Goal: Transaction & Acquisition: Purchase product/service

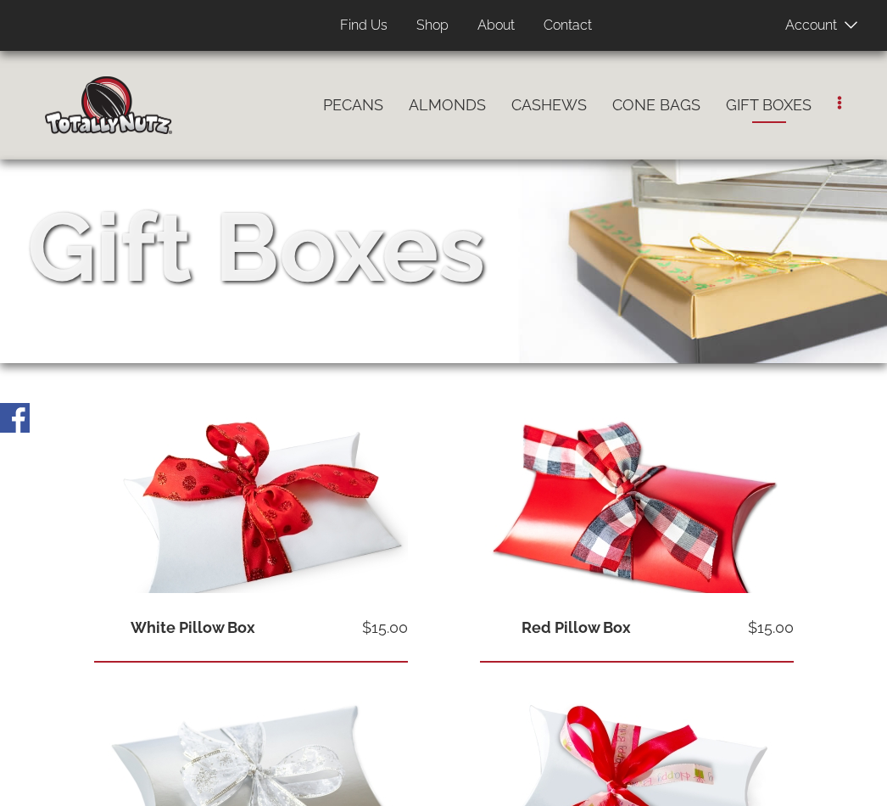
click at [435, 22] on link "Shop" at bounding box center [433, 25] width 58 height 33
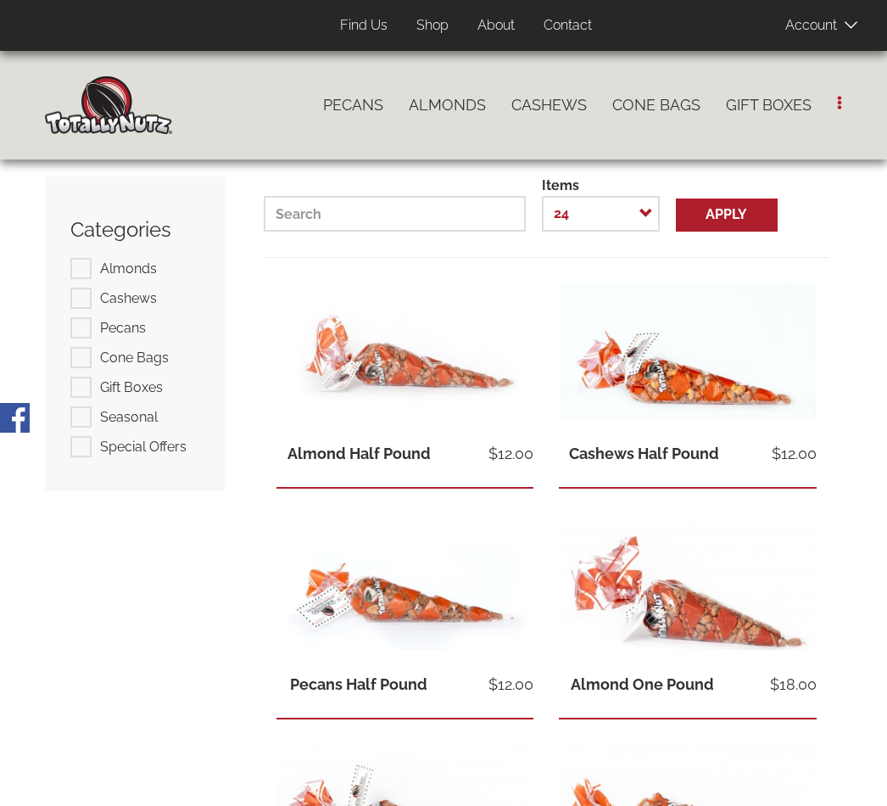
click at [113, 327] on span "Pecans" at bounding box center [123, 328] width 46 height 16
checkbox input "true"
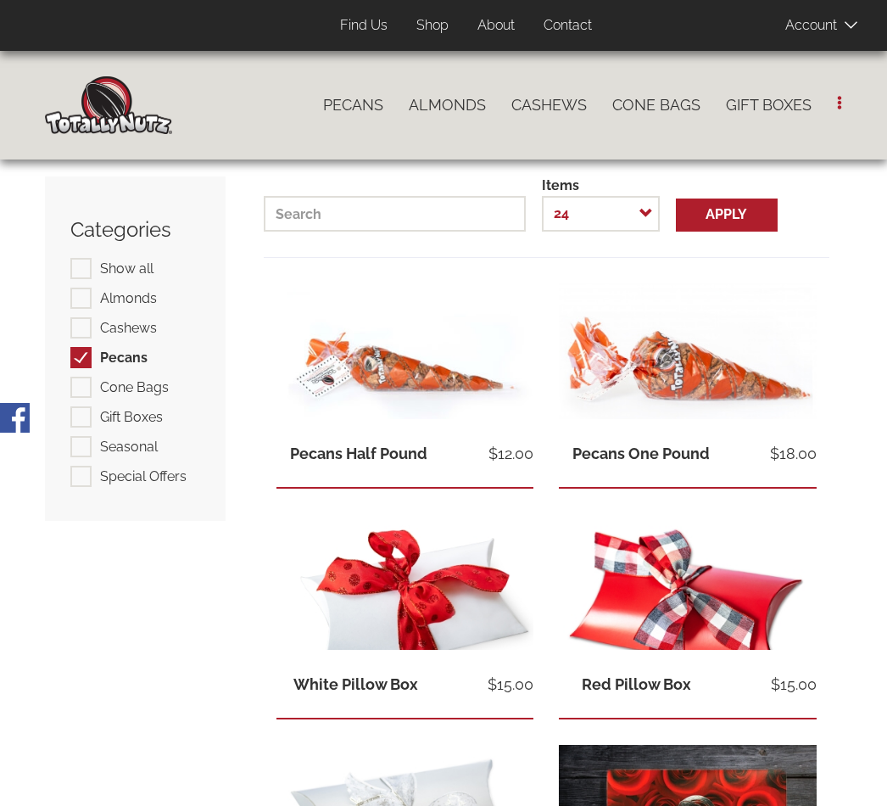
click at [734, 348] on link "View product" at bounding box center [688, 351] width 258 height 136
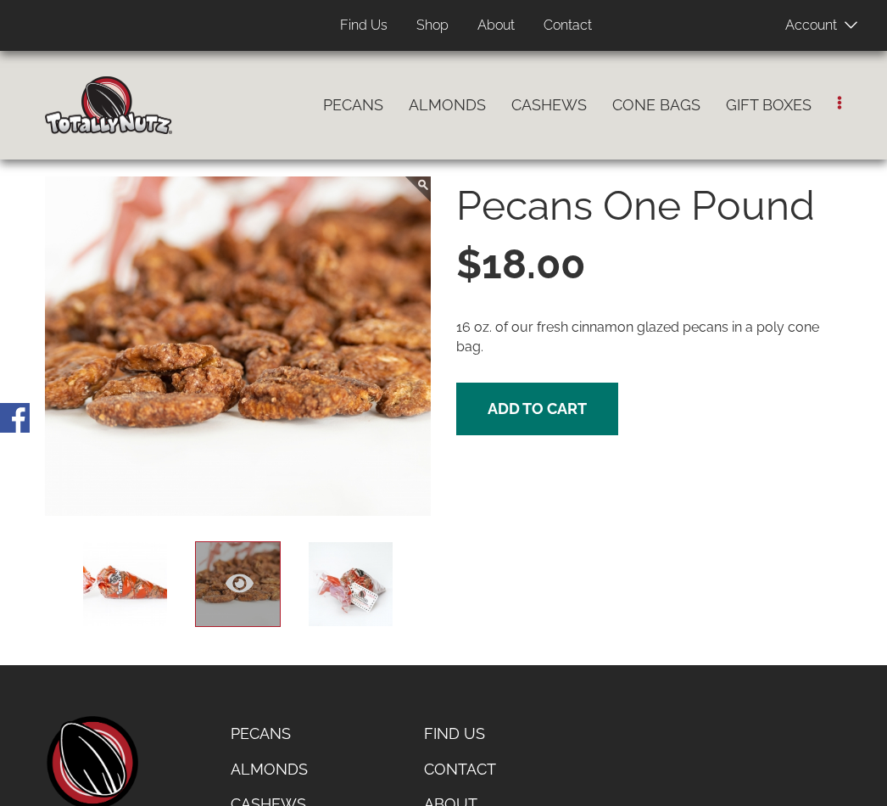
click at [554, 400] on span "Add to cart" at bounding box center [537, 408] width 99 height 18
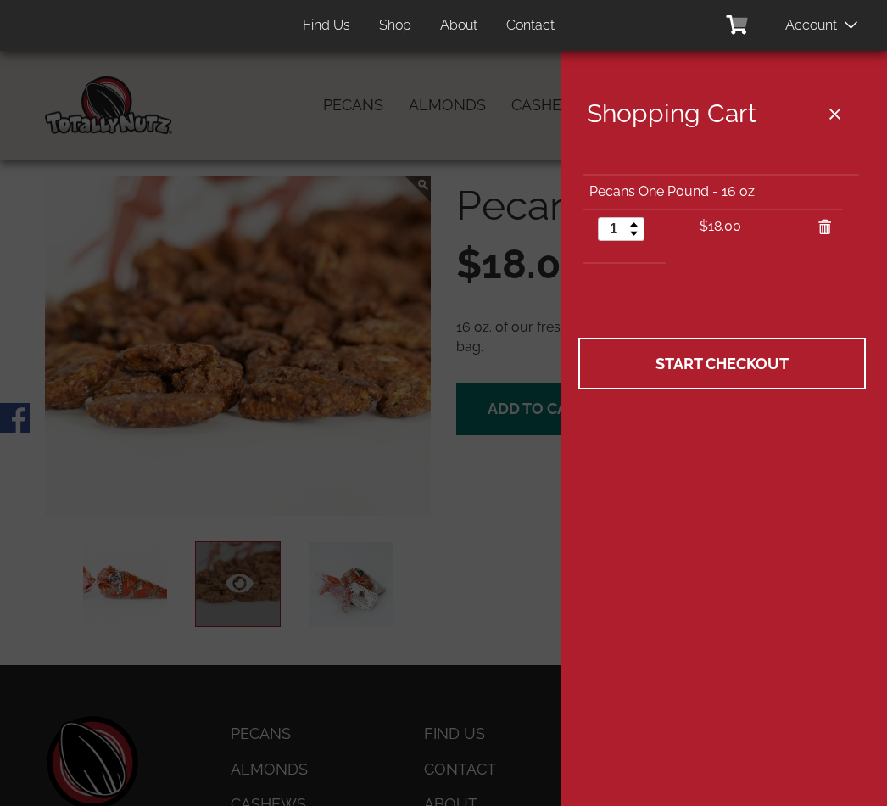
click at [636, 221] on link at bounding box center [634, 223] width 20 height 11
type input "2"
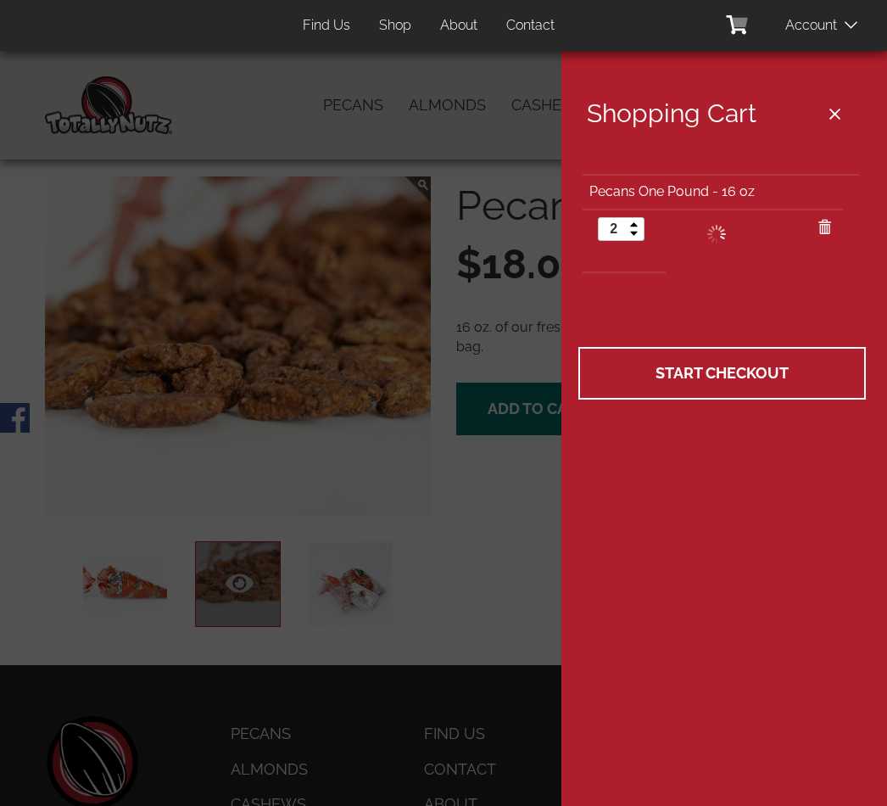
click at [737, 370] on span "Start Checkout" at bounding box center [722, 373] width 133 height 18
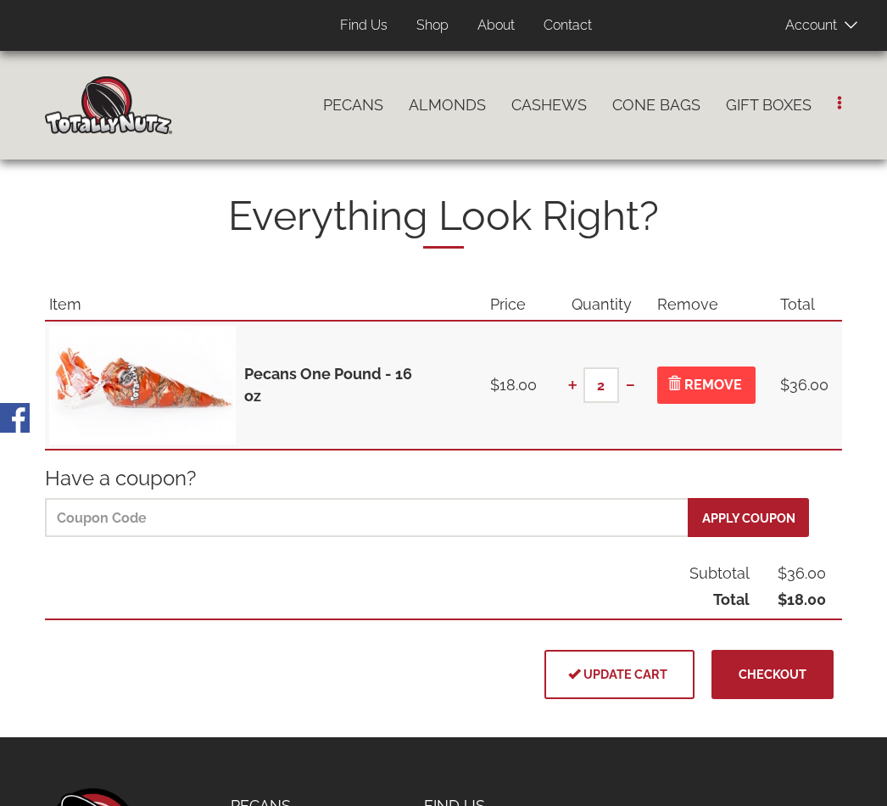
click at [765, 673] on span "Checkout" at bounding box center [773, 674] width 68 height 14
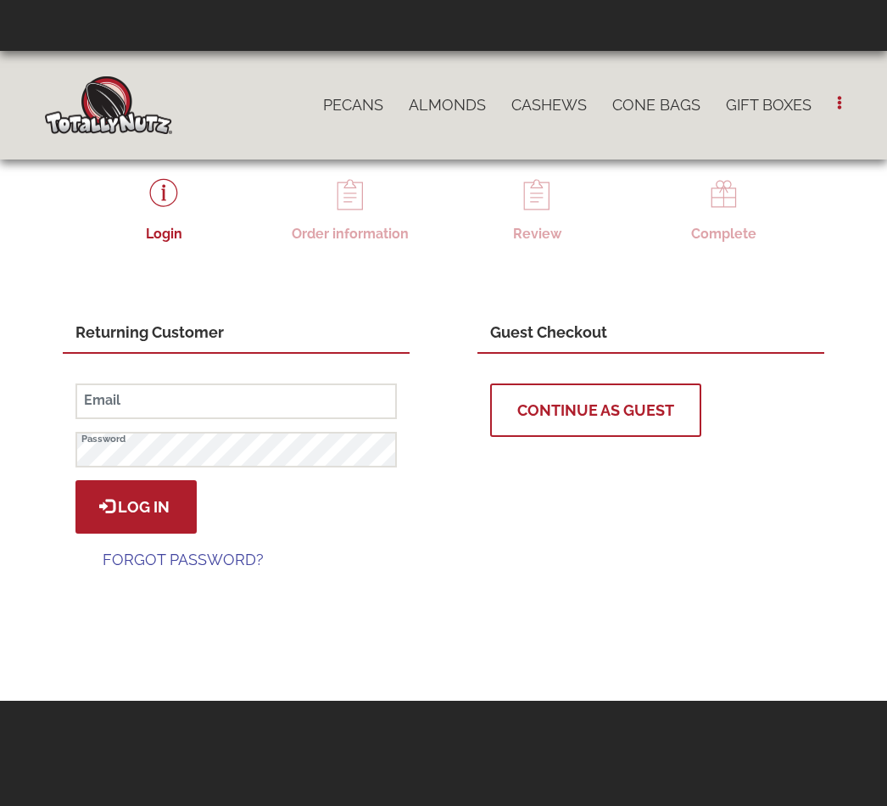
click at [649, 107] on link "Cone Bags" at bounding box center [657, 105] width 114 height 36
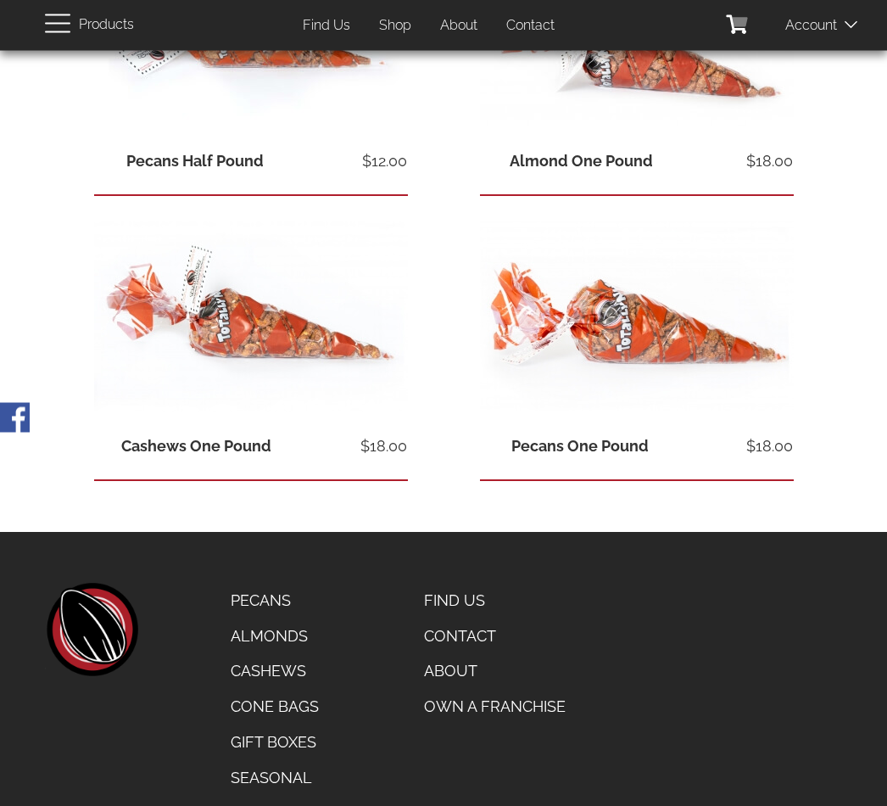
scroll to position [770, 0]
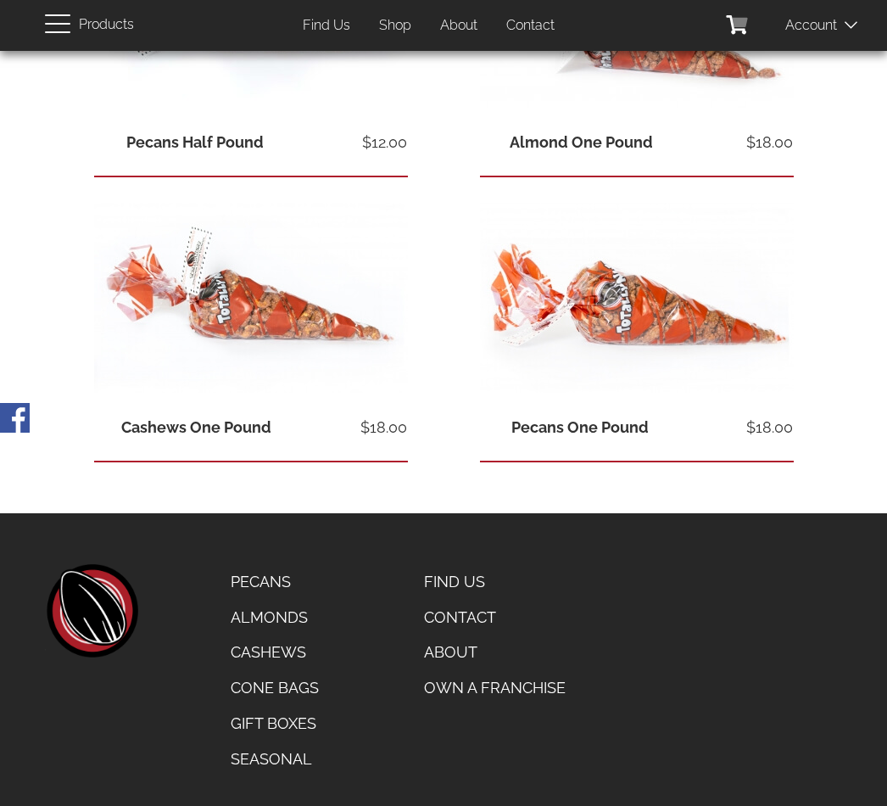
click at [255, 644] on link "Cashews" at bounding box center [275, 652] width 114 height 36
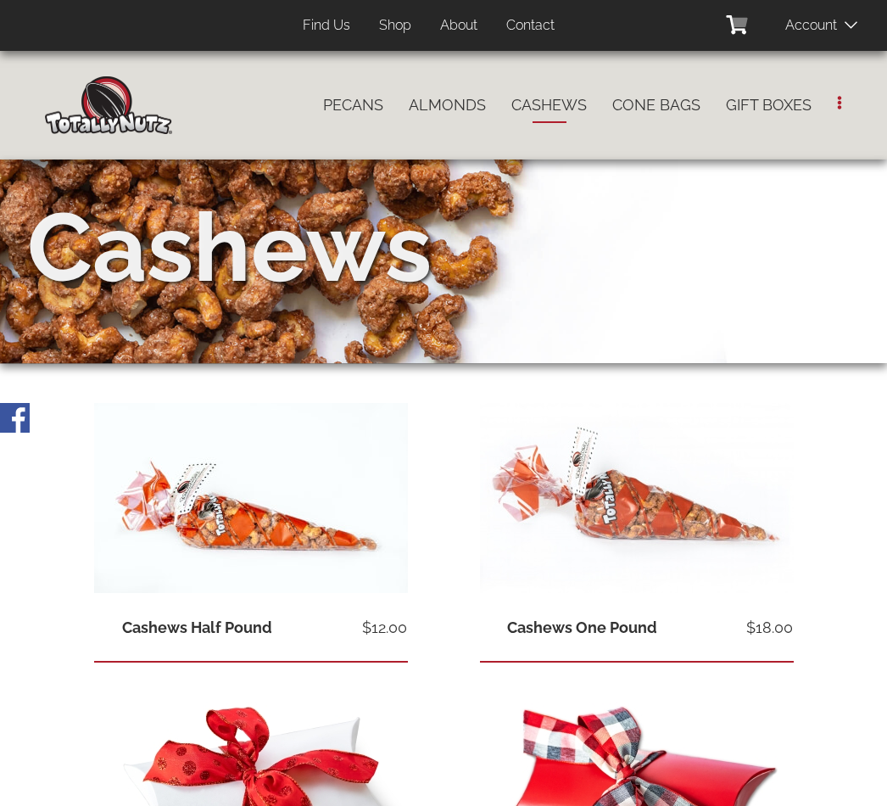
click at [319, 32] on link "Find Us" at bounding box center [326, 25] width 73 height 33
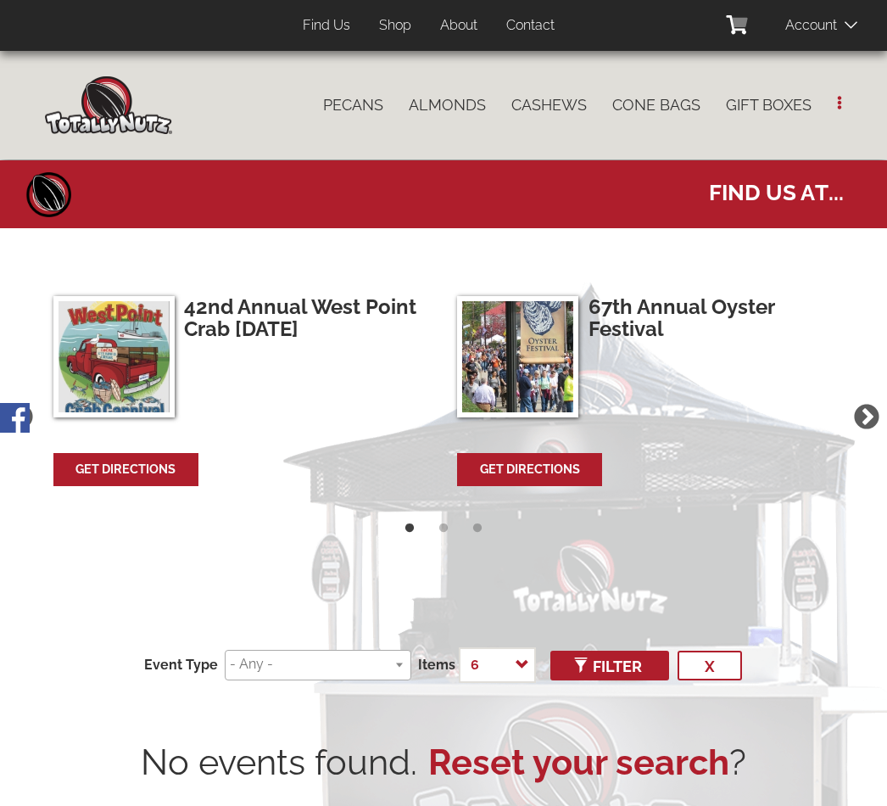
select select
